Goal: Transaction & Acquisition: Purchase product/service

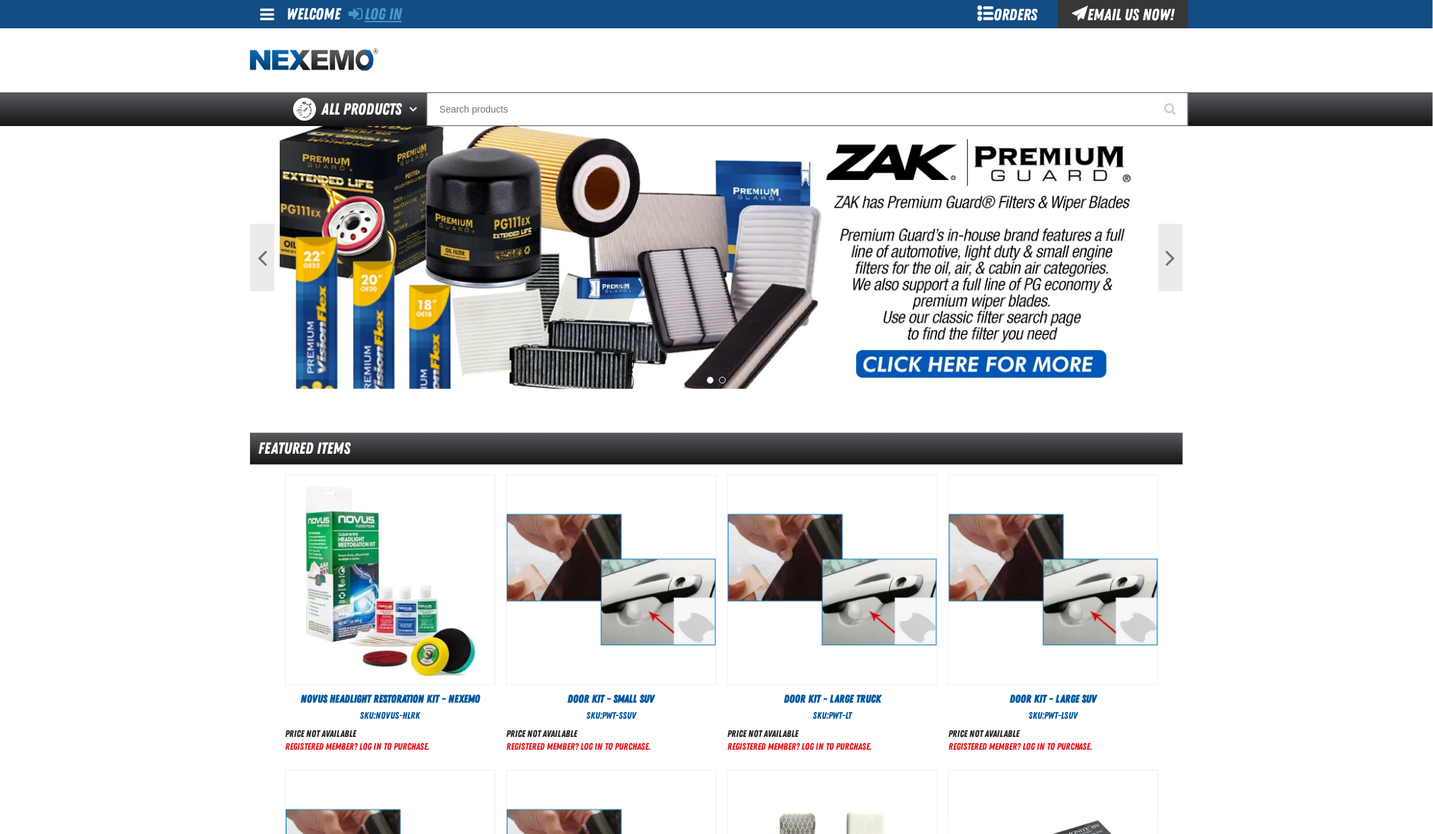
click at [390, 13] on link "Log In" at bounding box center [374, 14] width 53 height 19
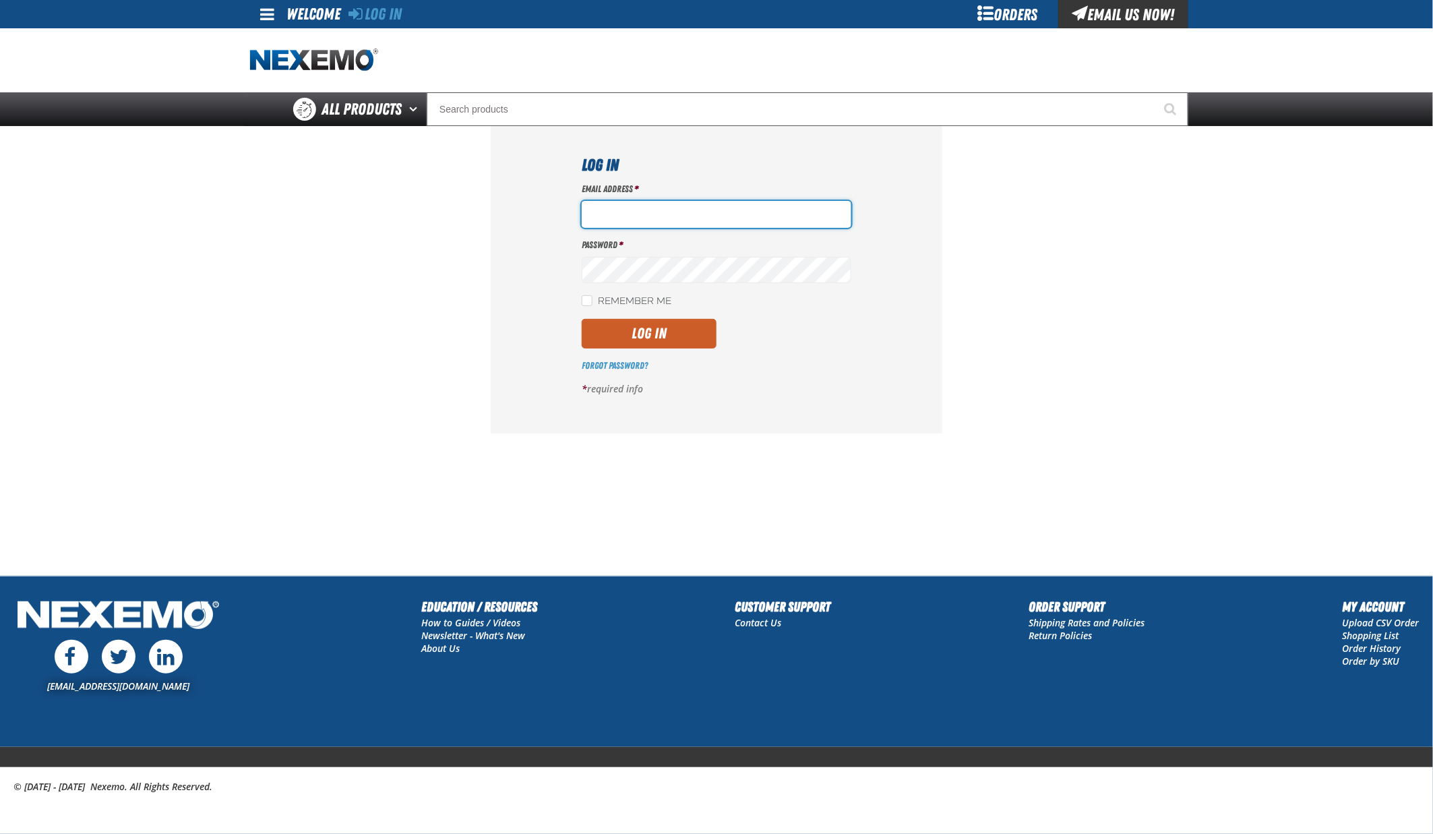
type input "hfernandez@tap-pr.com"
click at [651, 326] on button "Log In" at bounding box center [649, 334] width 135 height 30
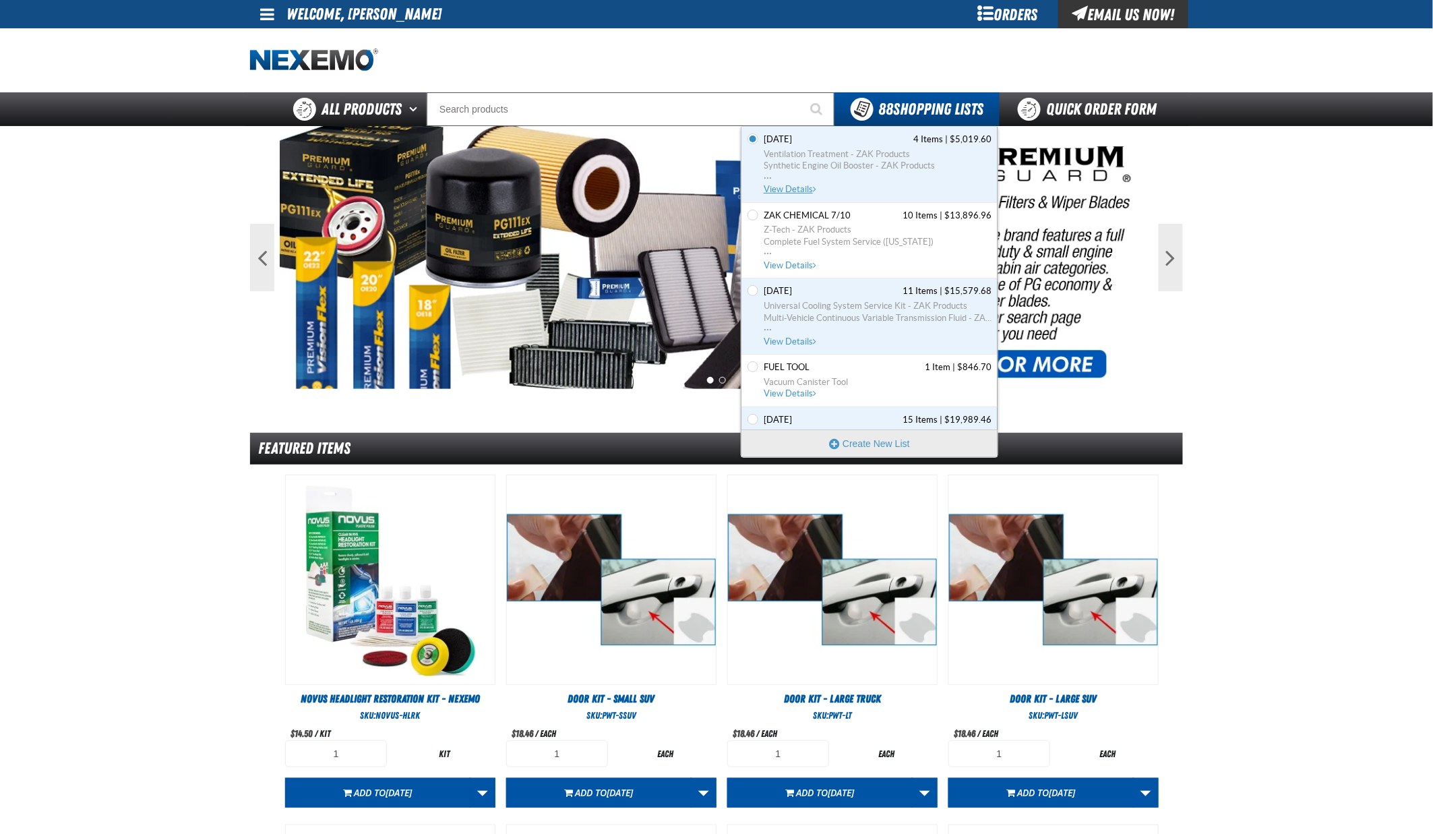
click at [789, 191] on span "View Details" at bounding box center [791, 189] width 55 height 10
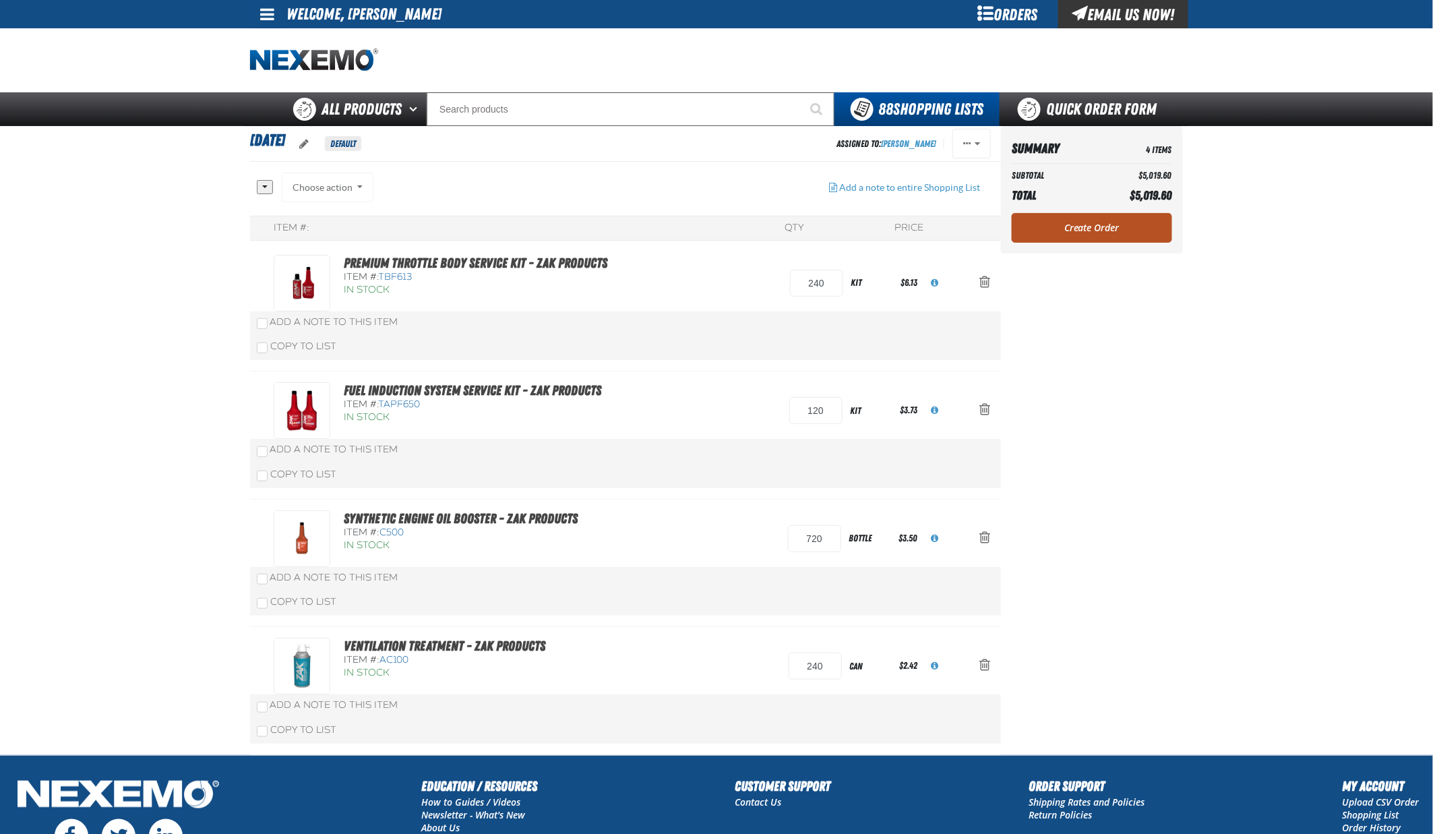
click at [1094, 217] on link "Create Order" at bounding box center [1092, 228] width 160 height 30
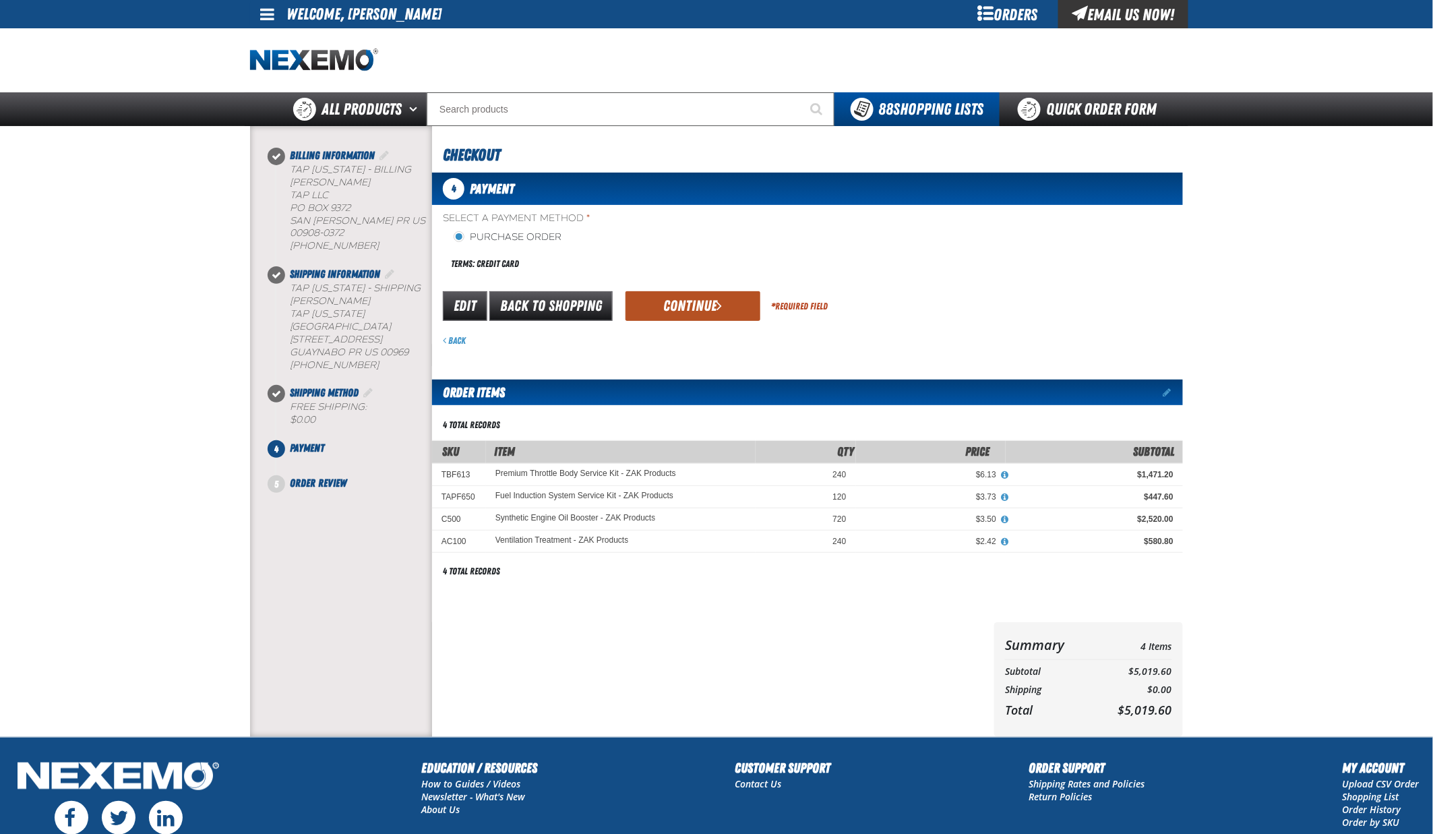
click at [702, 306] on button "Continue" at bounding box center [692, 306] width 135 height 30
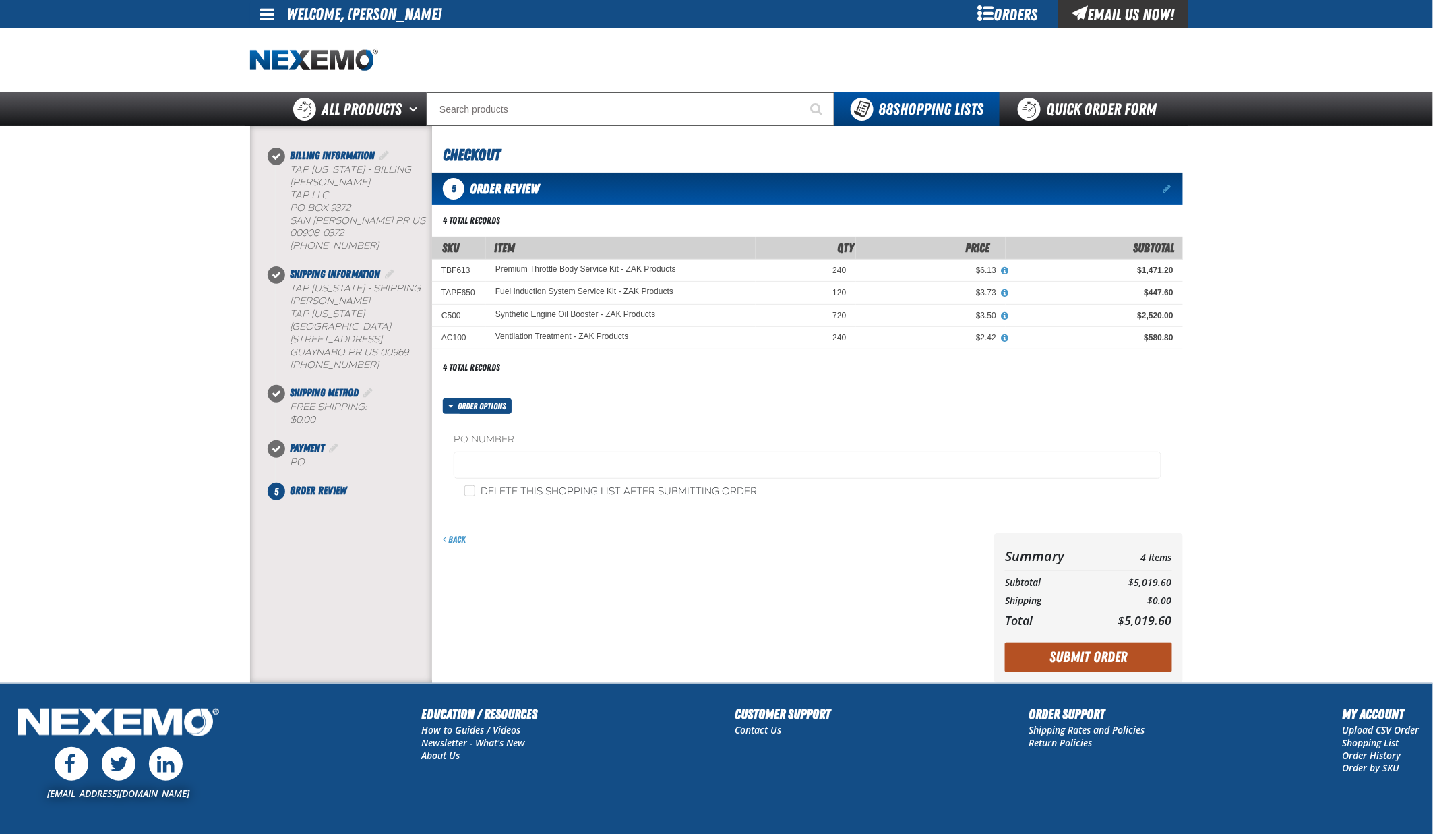
click at [1100, 650] on button "Submit Order" at bounding box center [1088, 657] width 167 height 30
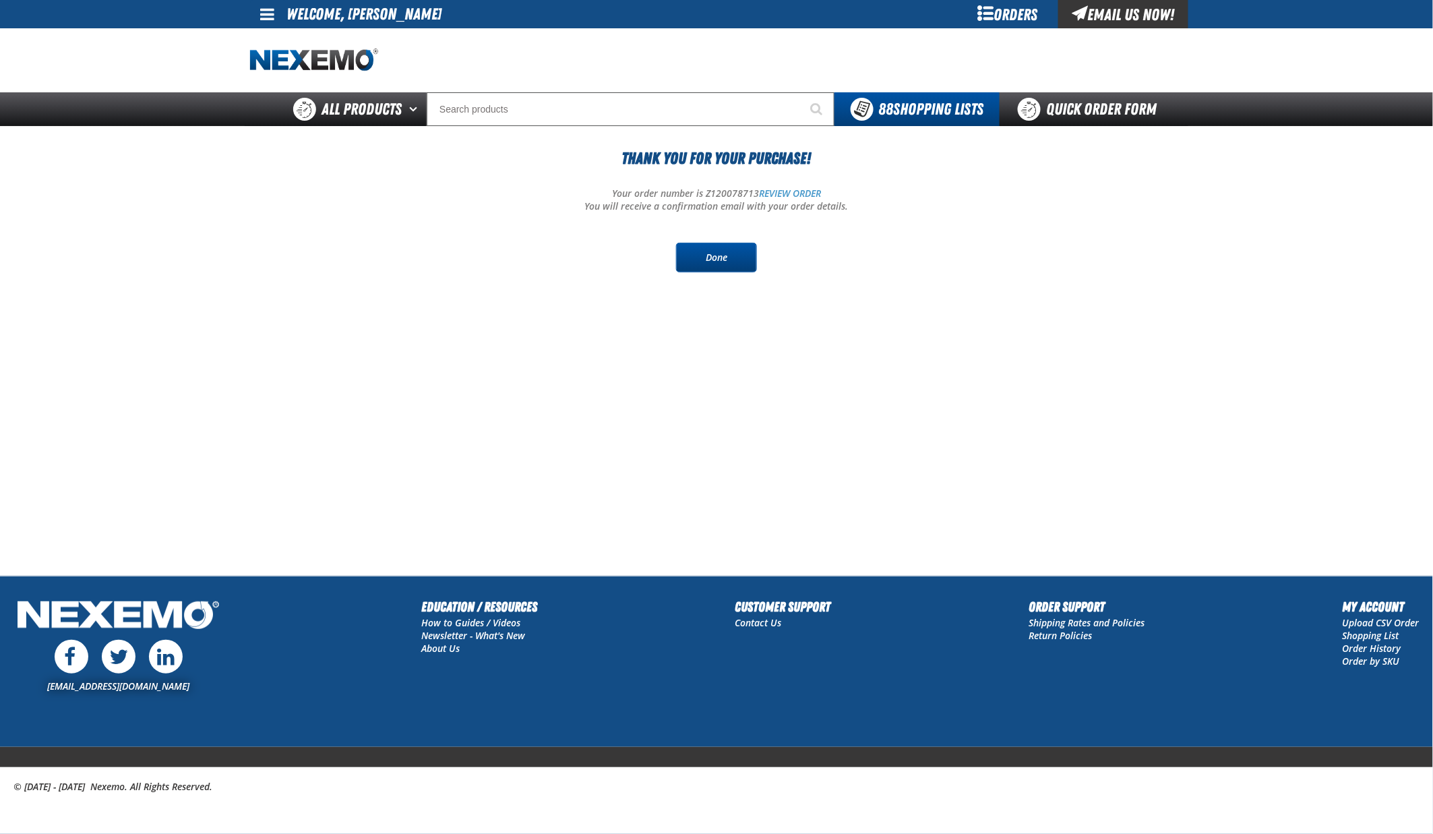
click at [718, 259] on link "Done" at bounding box center [716, 258] width 81 height 30
